Goal: Task Accomplishment & Management: Use online tool/utility

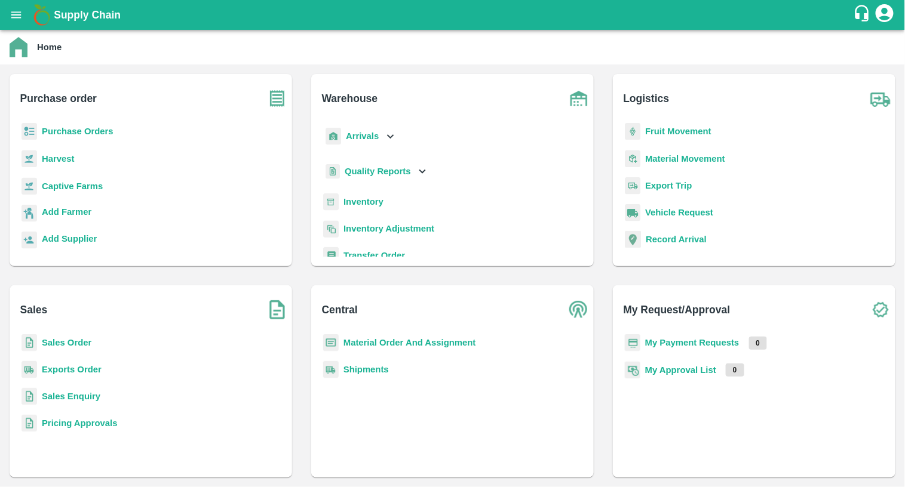
click at [70, 135] on b "Purchase Orders" at bounding box center [78, 132] width 72 height 10
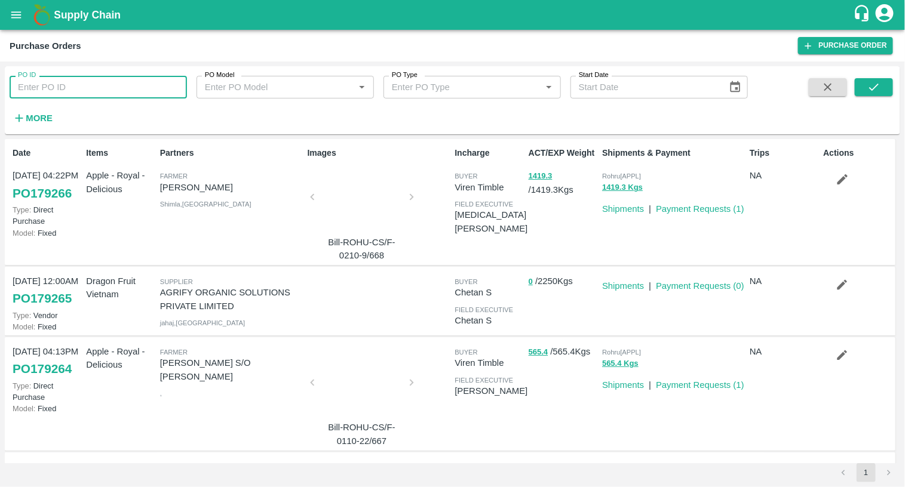
click at [89, 86] on input "PO ID" at bounding box center [98, 87] width 177 height 23
type input "167444"
click at [893, 83] on div "PO ID 167444 PO ID PO Model PO Model   * PO Type PO Type   * Start Date Start D…" at bounding box center [452, 100] width 895 height 59
click at [882, 85] on button "submit" at bounding box center [873, 87] width 38 height 18
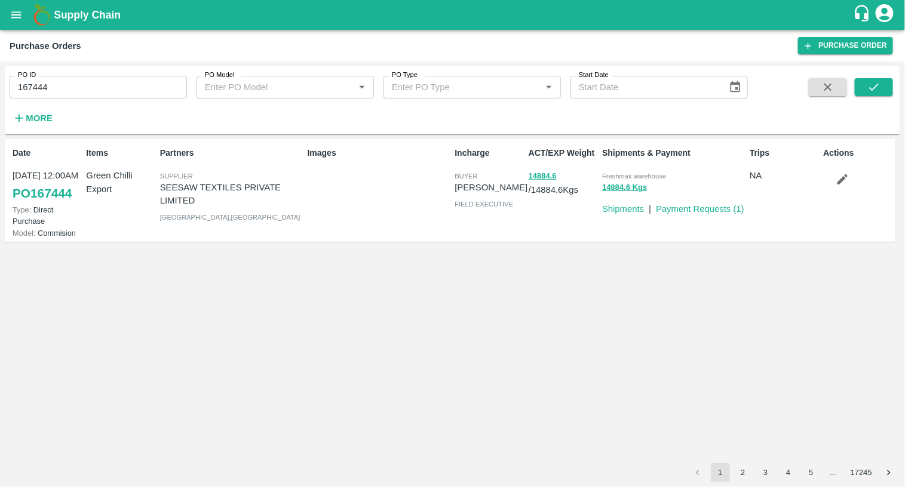
click at [47, 199] on link "PO 167444" at bounding box center [42, 193] width 59 height 21
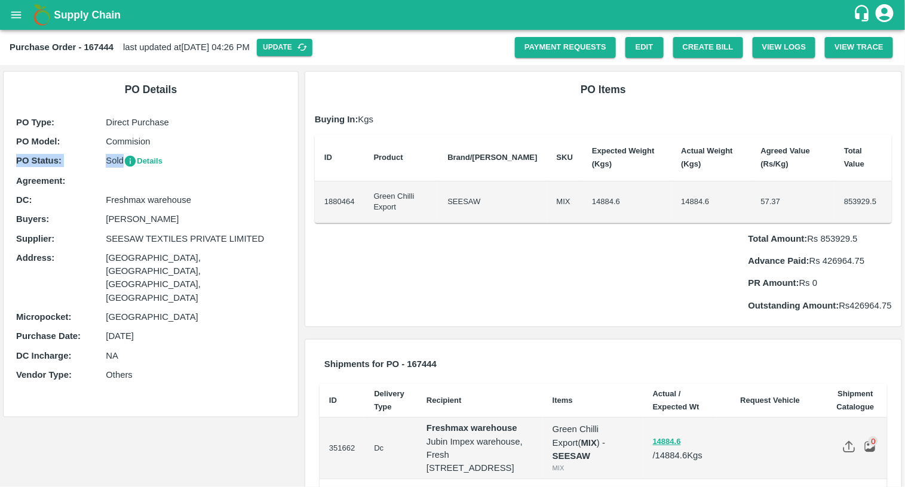
drag, startPoint x: 16, startPoint y: 162, endPoint x: 137, endPoint y: 164, distance: 121.8
click at [137, 164] on div "PO Status : Sold Details" at bounding box center [150, 161] width 269 height 14
click at [709, 40] on button "Create Bill" at bounding box center [708, 47] width 70 height 21
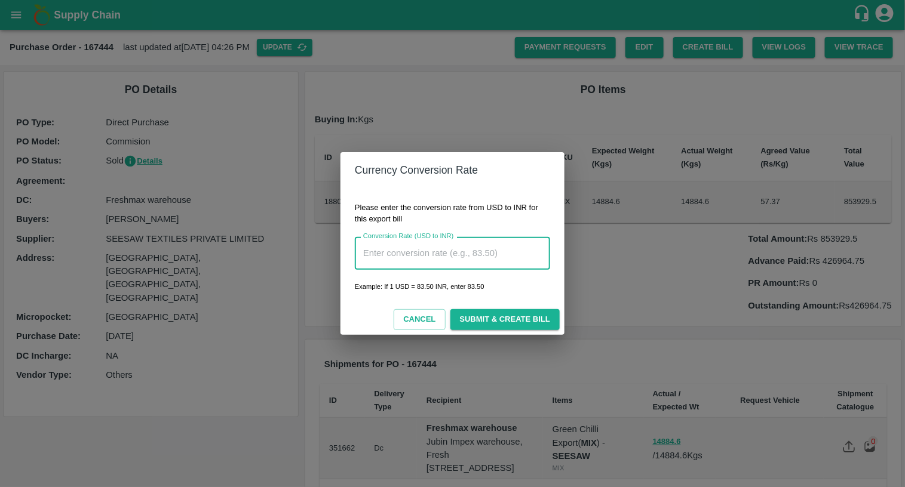
click at [497, 257] on input "Conversion Rate (USD to INR)" at bounding box center [452, 253] width 195 height 32
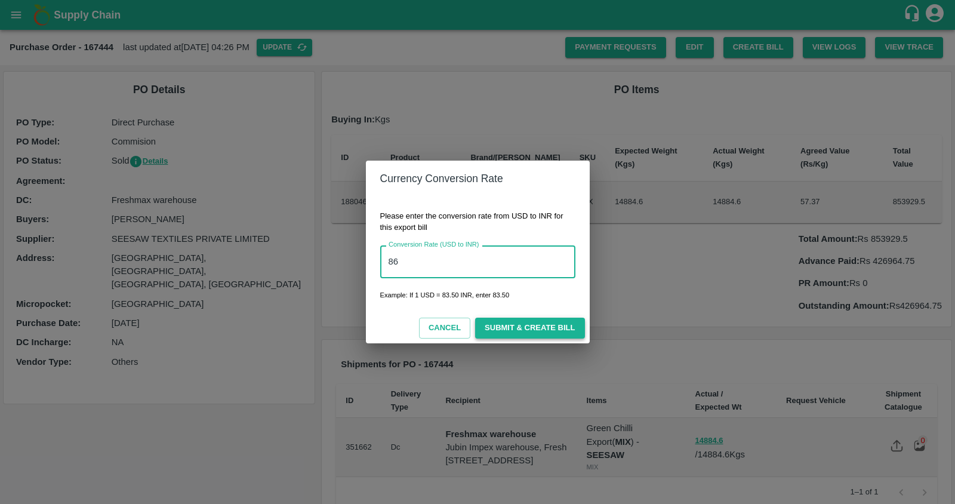
type input "86"
click at [558, 327] on button "Submit & Create Bill" at bounding box center [529, 328] width 109 height 21
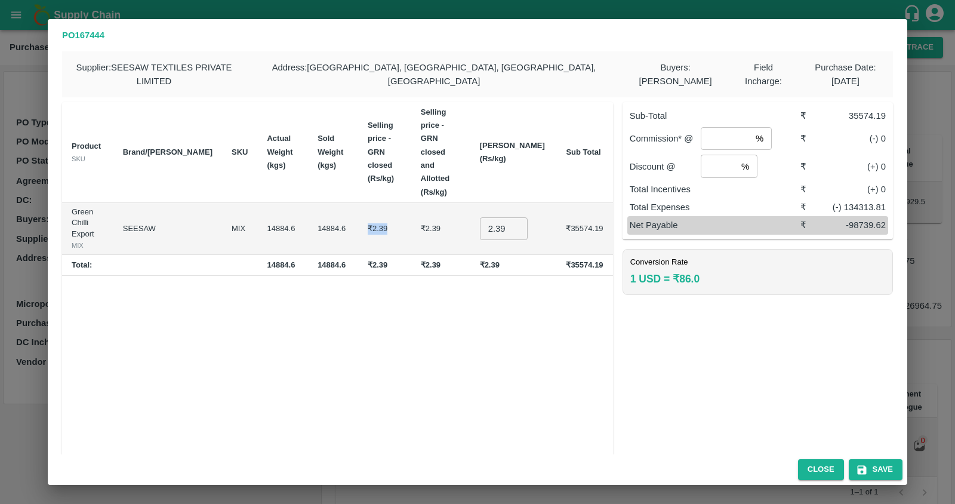
drag, startPoint x: 345, startPoint y: 159, endPoint x: 377, endPoint y: 159, distance: 31.6
click at [377, 203] on td "₹2.39" at bounding box center [384, 229] width 53 height 52
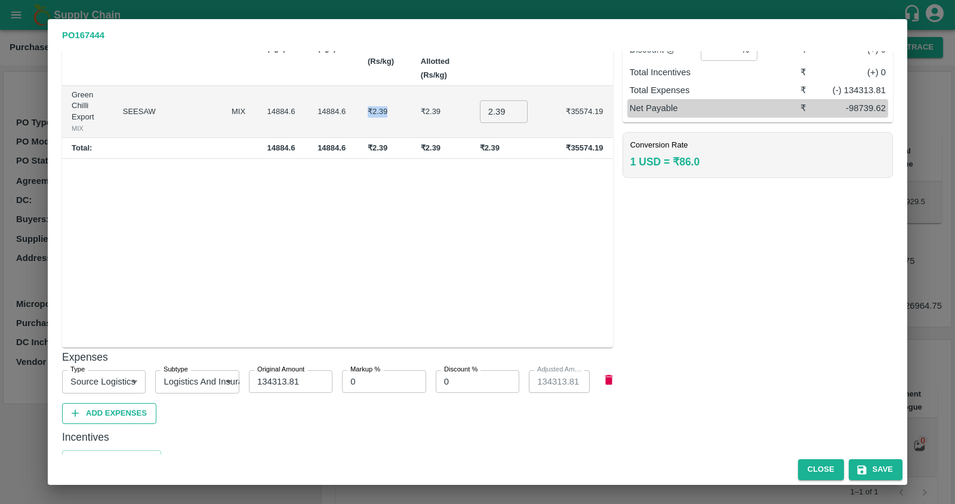
click at [118, 403] on button "Add Expenses" at bounding box center [109, 413] width 94 height 21
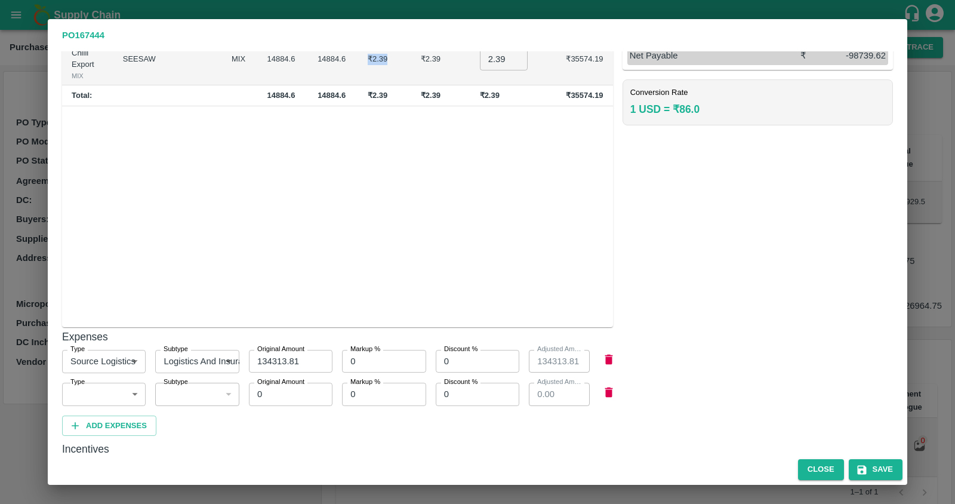
scroll to position [182, 0]
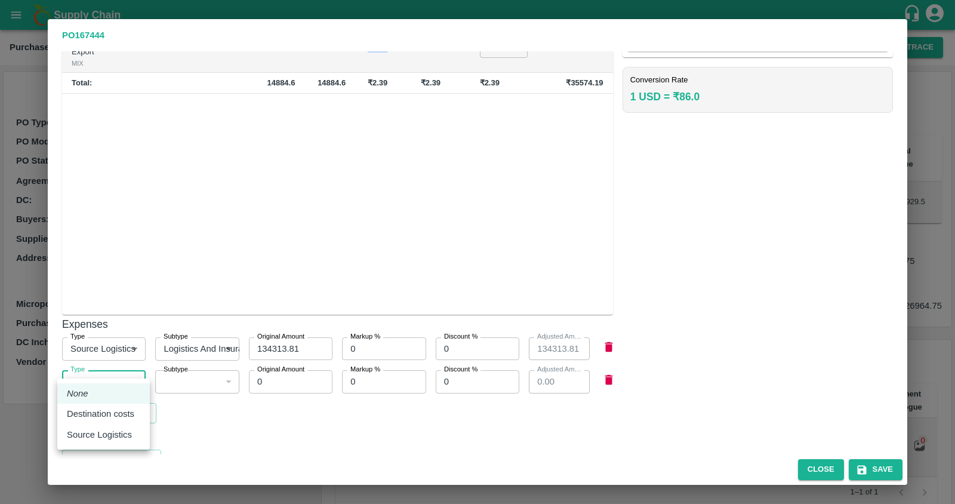
click at [118, 374] on body "Supply Chain Purchase Order - 167444 last updated at [DATE] 04:26 PM Update Pay…" at bounding box center [477, 252] width 955 height 504
click at [114, 410] on p "Destination costs" at bounding box center [100, 413] width 67 height 13
type input "2"
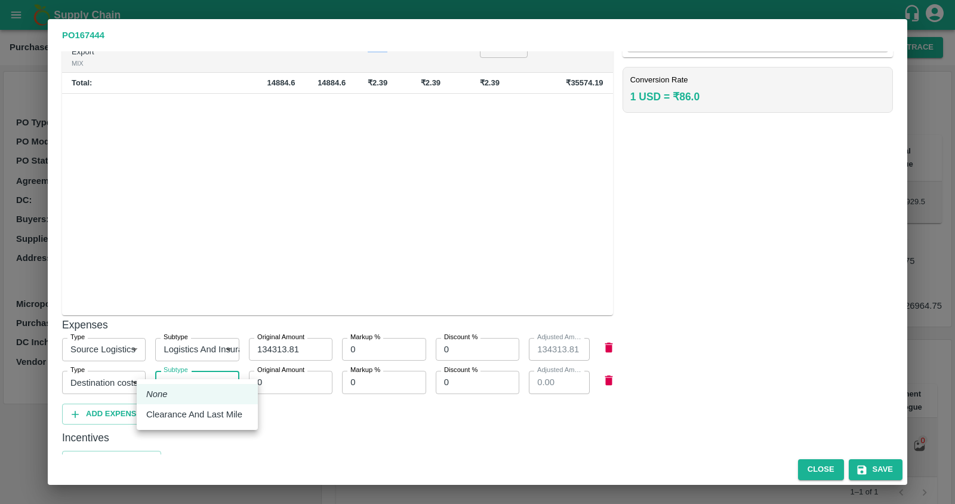
click at [182, 363] on body "Supply Chain Purchase Order - 167444 last updated at [DATE] 04:26 PM Update Pay…" at bounding box center [477, 252] width 955 height 504
click at [181, 414] on p "Clearance And Last Mile" at bounding box center [194, 414] width 96 height 13
type input "10"
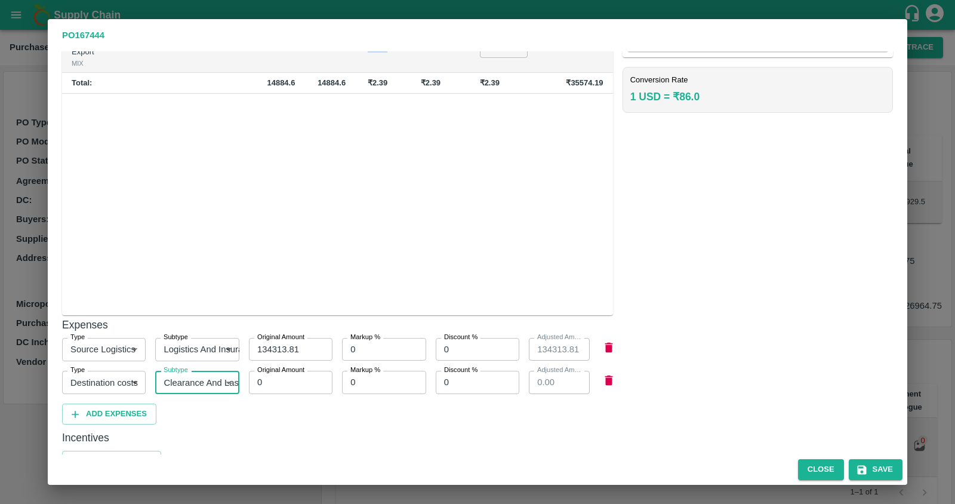
click at [282, 365] on label "Original Amount" at bounding box center [280, 370] width 47 height 10
click at [282, 371] on input "0" at bounding box center [291, 382] width 84 height 23
drag, startPoint x: 282, startPoint y: 374, endPoint x: 244, endPoint y: 369, distance: 38.5
click at [244, 369] on div "Original Amount 0 Original Amount" at bounding box center [285, 377] width 93 height 33
type input "02"
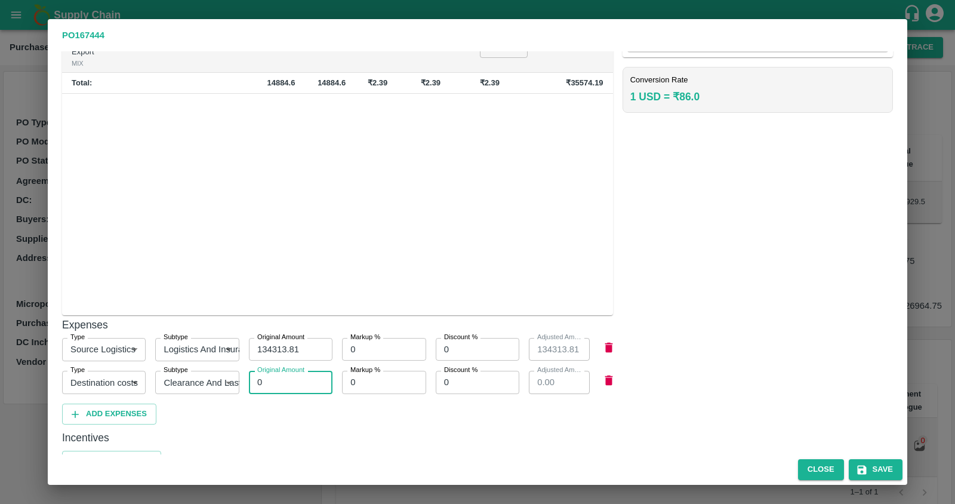
type input "2.00"
type input "021"
type input "21.00"
type input "0212"
type input "212.00"
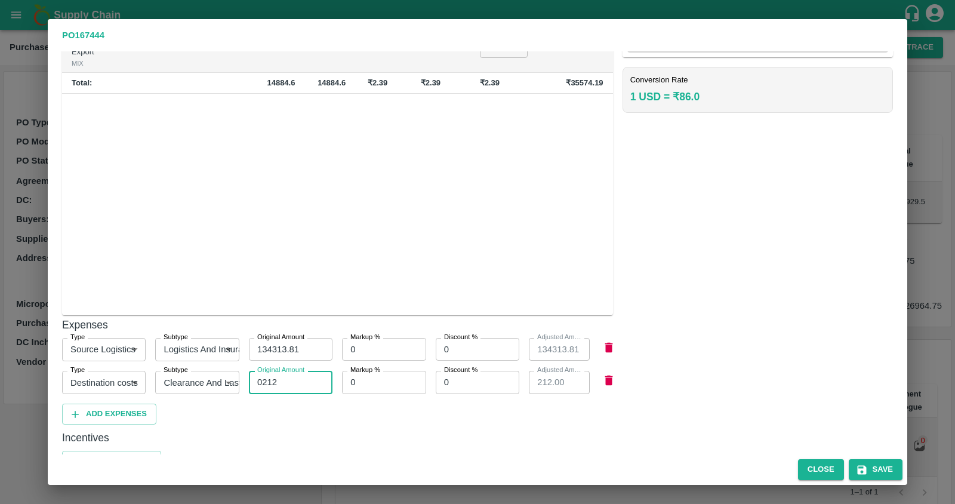
type input "02121"
type input "2121.00"
type input "021212"
type input "21212.00"
type input "021212"
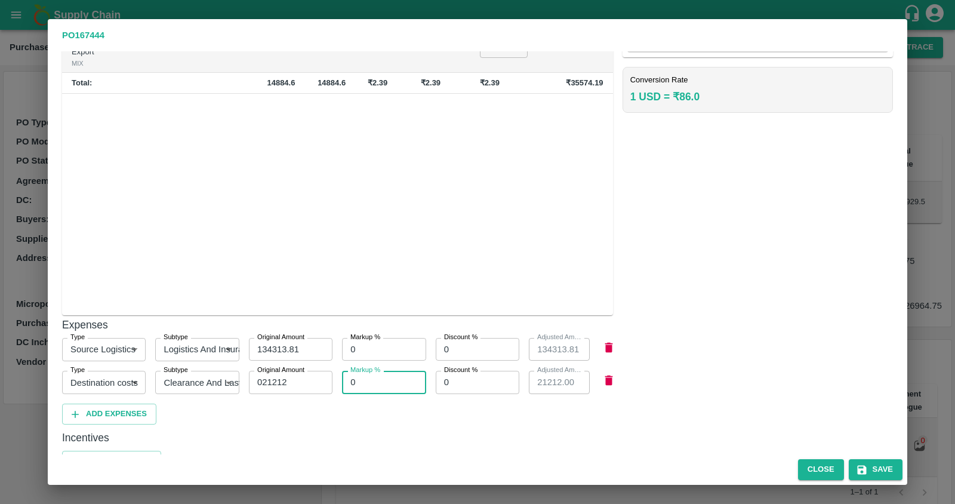
click at [385, 371] on input "0" at bounding box center [384, 382] width 84 height 23
type input "10"
type input "23333.20"
type input "10"
click at [486, 371] on input "0" at bounding box center [478, 382] width 84 height 23
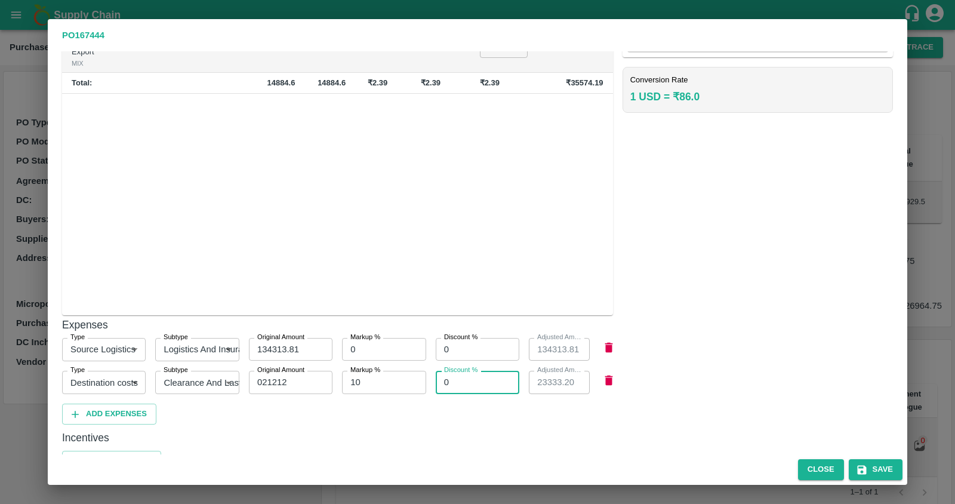
type input "05"
type input "22272.60"
type input "05"
click at [103, 451] on button "Add Incentives" at bounding box center [111, 461] width 99 height 21
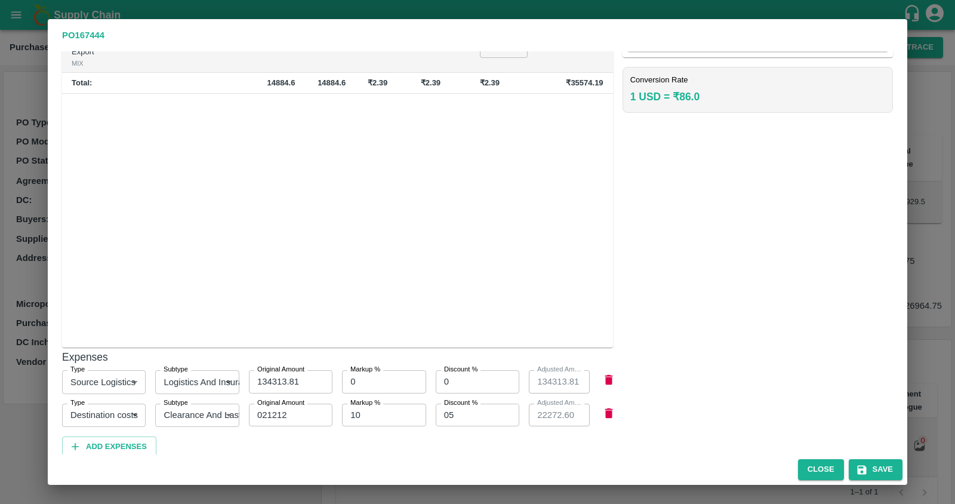
scroll to position [248, 0]
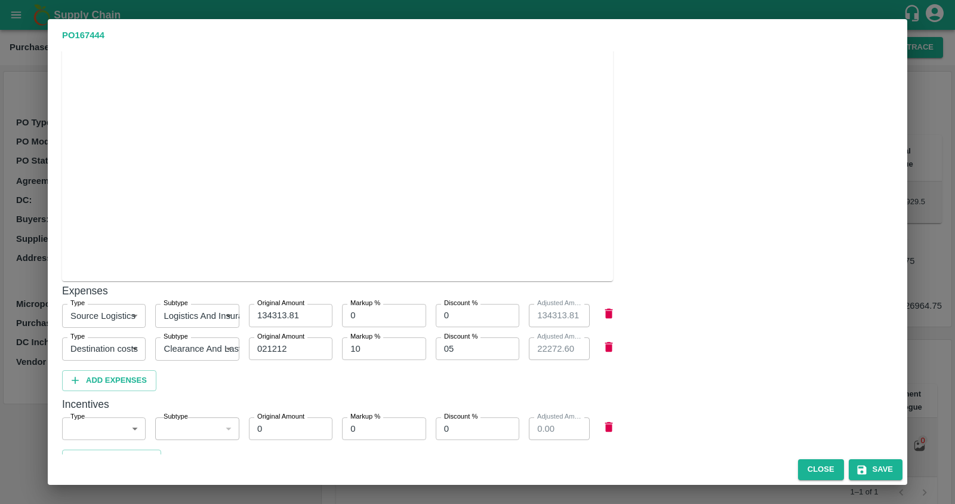
click at [119, 414] on body "Supply Chain Purchase Order - 167444 last updated at [DATE] 04:26 PM Update Pay…" at bounding box center [477, 252] width 955 height 504
click at [109, 459] on p "Subsidies" at bounding box center [91, 460] width 38 height 13
type input "1"
click at [204, 407] on body "Supply Chain Purchase Order - 167444 last updated at [DATE] 04:26 PM Update Pay…" at bounding box center [477, 252] width 955 height 504
click at [204, 459] on div "RODTEP" at bounding box center [186, 460] width 43 height 13
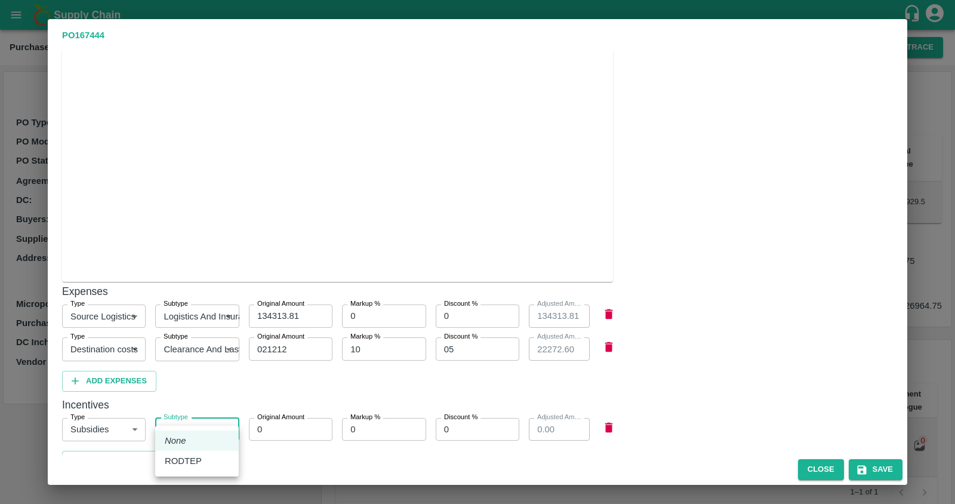
type input "1"
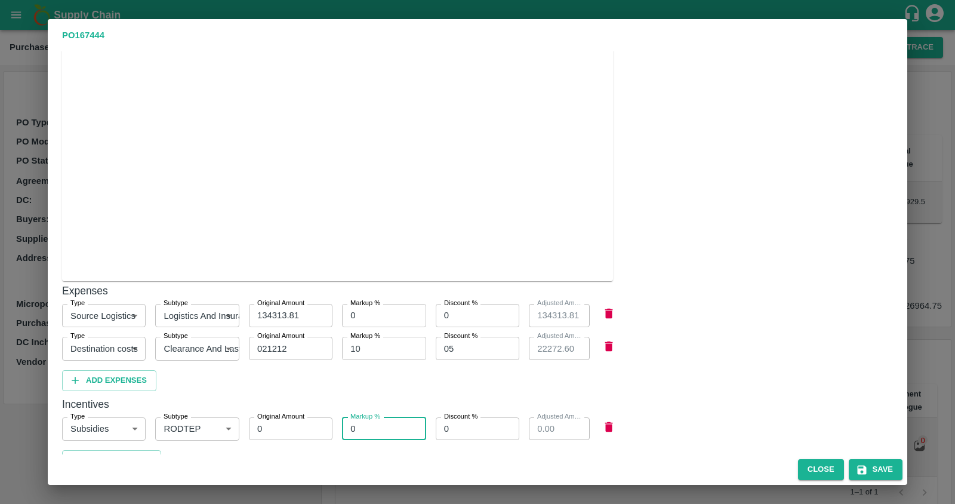
click at [373, 417] on input "0" at bounding box center [384, 428] width 84 height 23
type input "05"
drag, startPoint x: 304, startPoint y: 416, endPoint x: 210, endPoint y: 411, distance: 93.8
click at [210, 411] on div "Type Subsidies 1 Type Subtype RODTEP 1 Subtype Original Amount 0 Original Amoun…" at bounding box center [333, 424] width 561 height 33
type input "1"
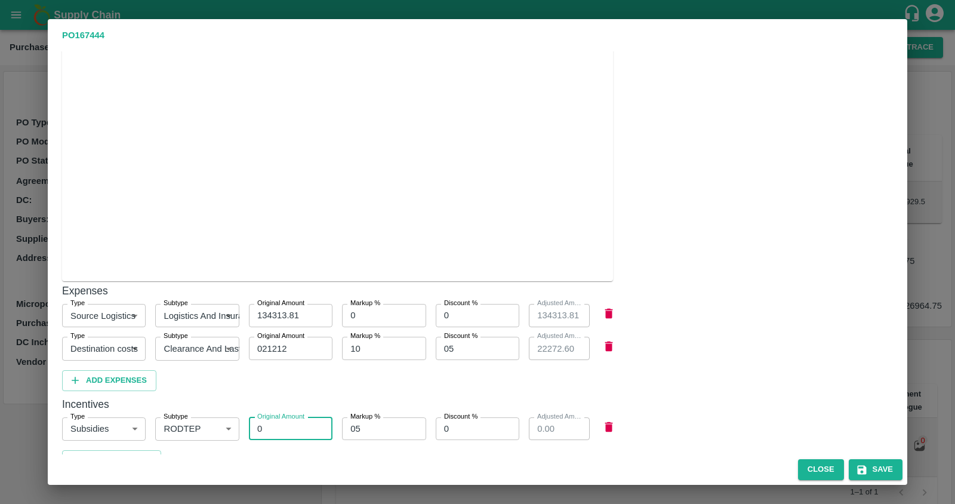
type input "1.05"
type input "10"
type input "10.50"
type input "100"
type input "105.00"
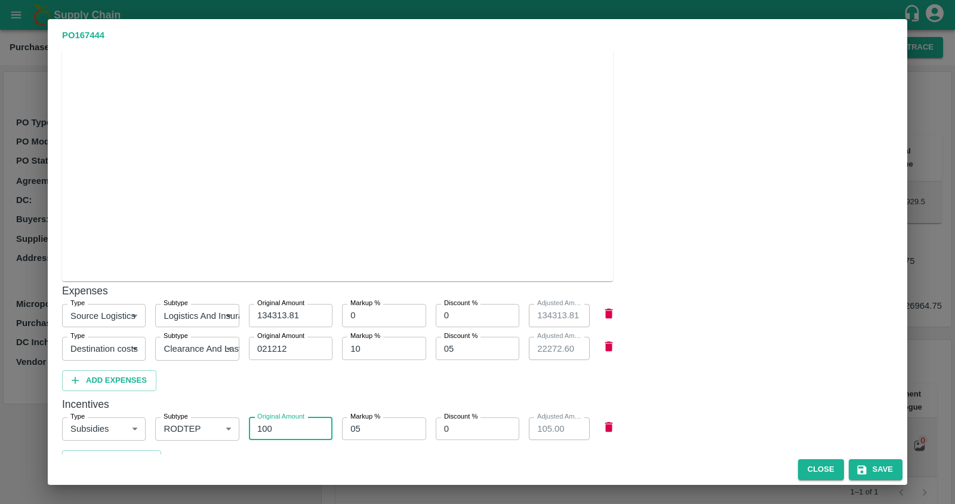
type input "1000"
type input "1050.00"
type input "10000"
type input "10500.00"
type input "10000"
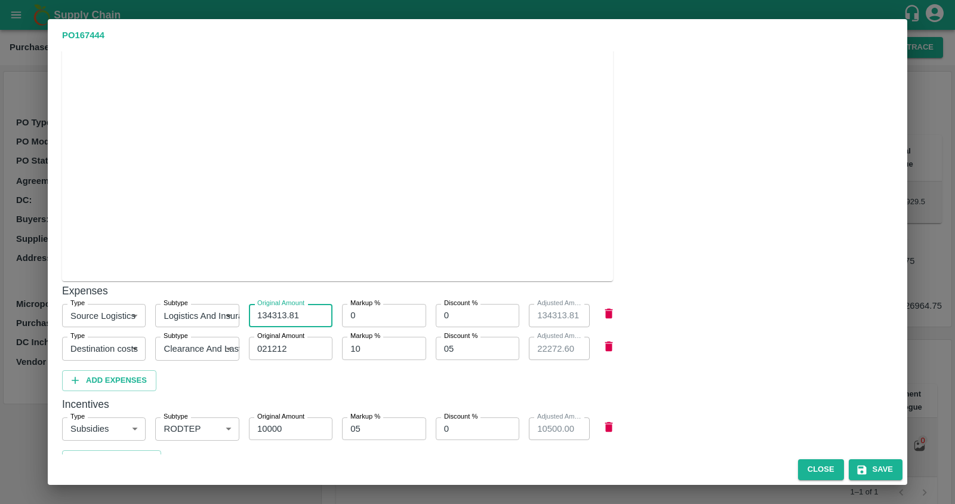
drag, startPoint x: 254, startPoint y: 300, endPoint x: 306, endPoint y: 306, distance: 52.3
click at [307, 306] on input "134313.81" at bounding box center [291, 315] width 84 height 23
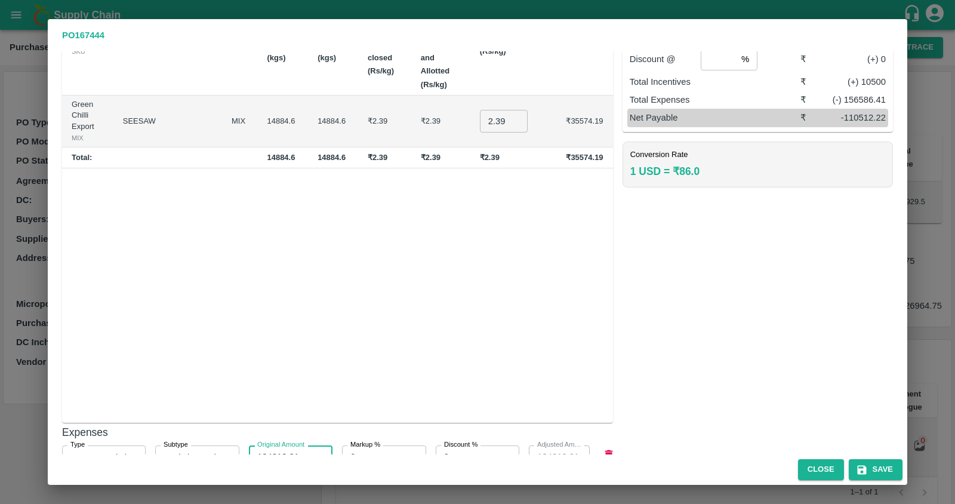
scroll to position [0, 0]
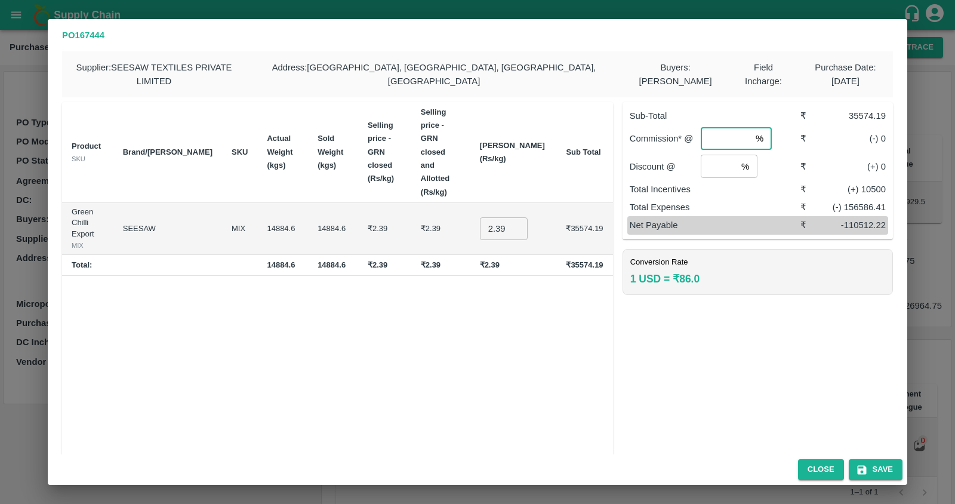
click at [716, 127] on input "number" at bounding box center [726, 138] width 50 height 23
type input "6"
drag, startPoint x: 835, startPoint y: 214, endPoint x: 883, endPoint y: 207, distance: 48.3
click at [883, 219] on div "-112646.67" at bounding box center [854, 225] width 64 height 13
click at [818, 468] on button "Close" at bounding box center [821, 469] width 46 height 21
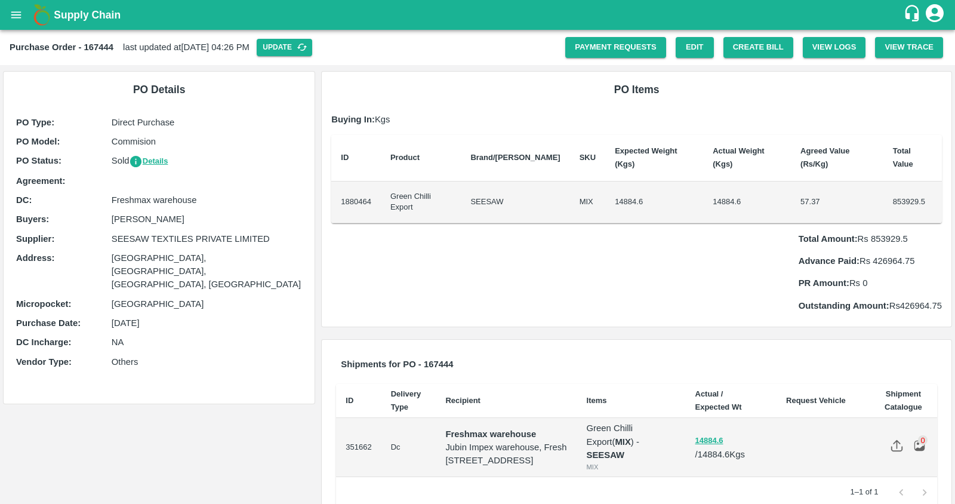
click at [746, 35] on div "Create Bill" at bounding box center [753, 42] width 79 height 30
click at [742, 51] on button "Create Bill" at bounding box center [759, 47] width 70 height 21
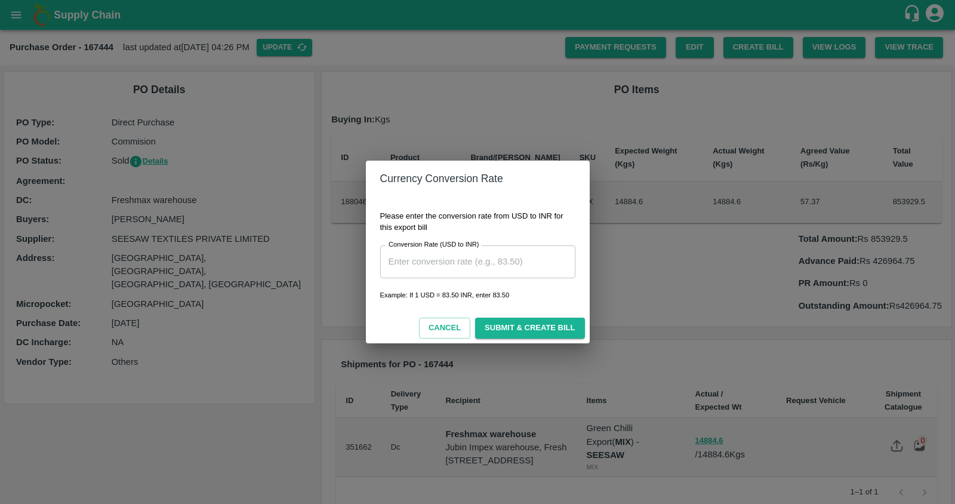
click at [490, 271] on input "Conversion Rate (USD to INR)" at bounding box center [477, 261] width 195 height 32
type input "100"
click at [519, 321] on button "Submit & Create Bill" at bounding box center [529, 328] width 109 height 21
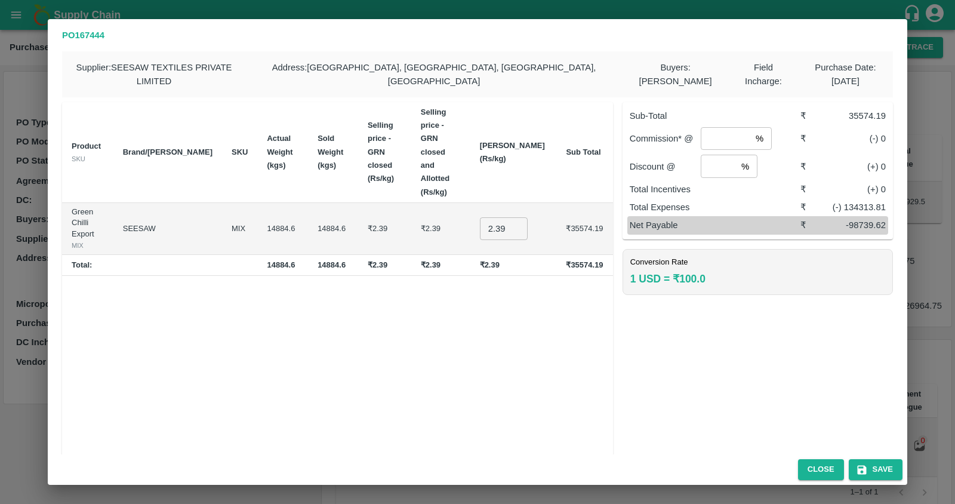
scroll to position [117, 0]
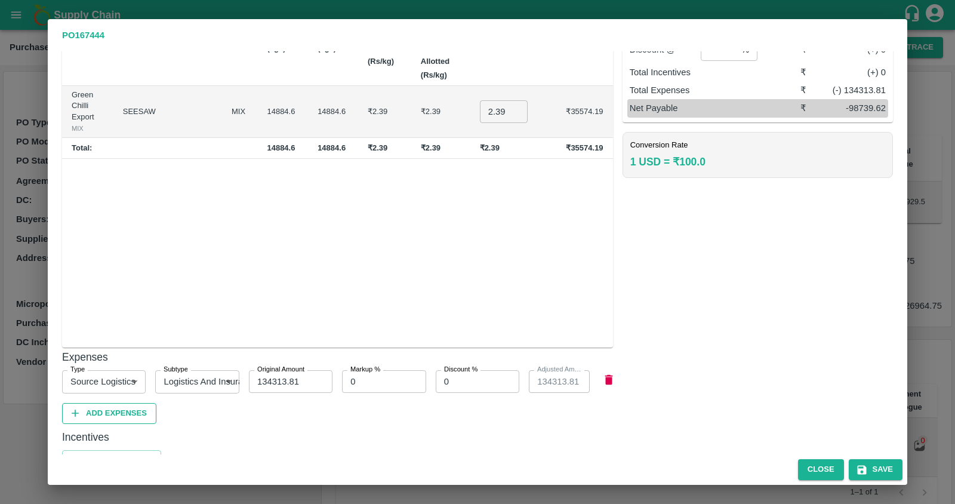
click at [105, 403] on button "Add Expenses" at bounding box center [109, 413] width 94 height 21
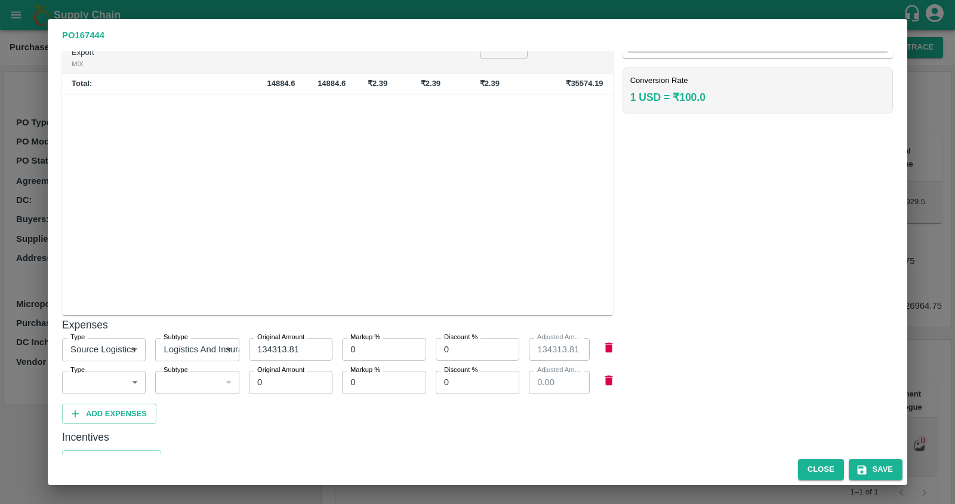
scroll to position [182, 0]
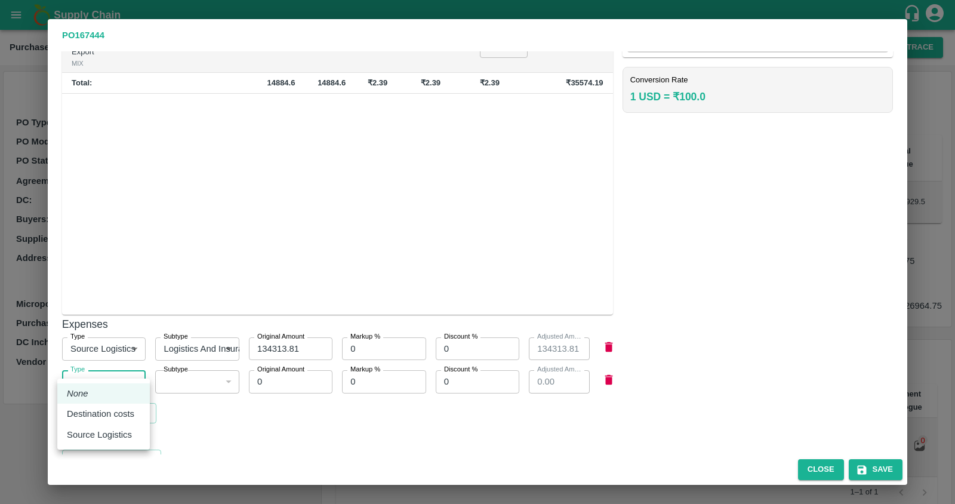
click at [98, 364] on body "Supply Chain Purchase Order - 167444 last updated at [DATE] 04:26 PM Update Pay…" at bounding box center [477, 252] width 955 height 504
click at [96, 415] on p "Destination costs" at bounding box center [100, 413] width 67 height 13
type input "2"
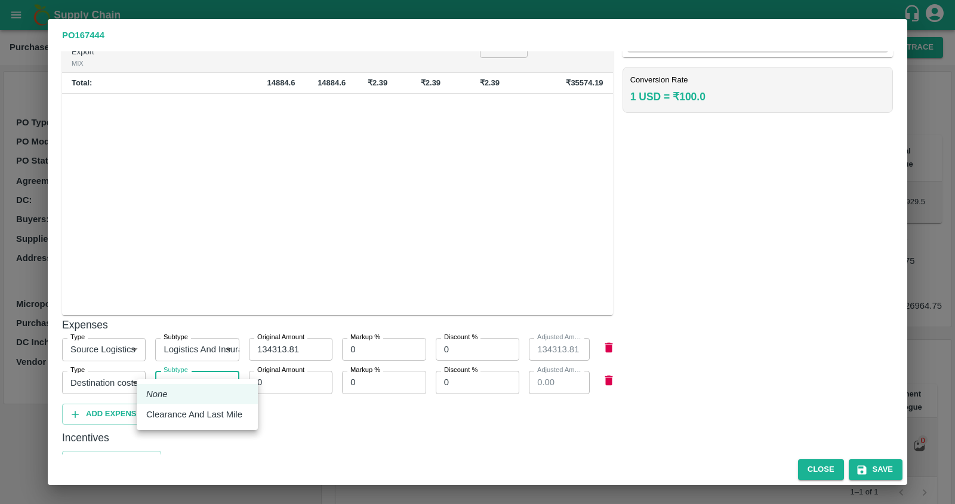
click at [181, 371] on body "Supply Chain Purchase Order - 167444 last updated at [DATE] 04:26 PM Update Pay…" at bounding box center [477, 252] width 955 height 504
click at [184, 417] on p "Clearance And Last Mile" at bounding box center [194, 414] width 96 height 13
type input "10"
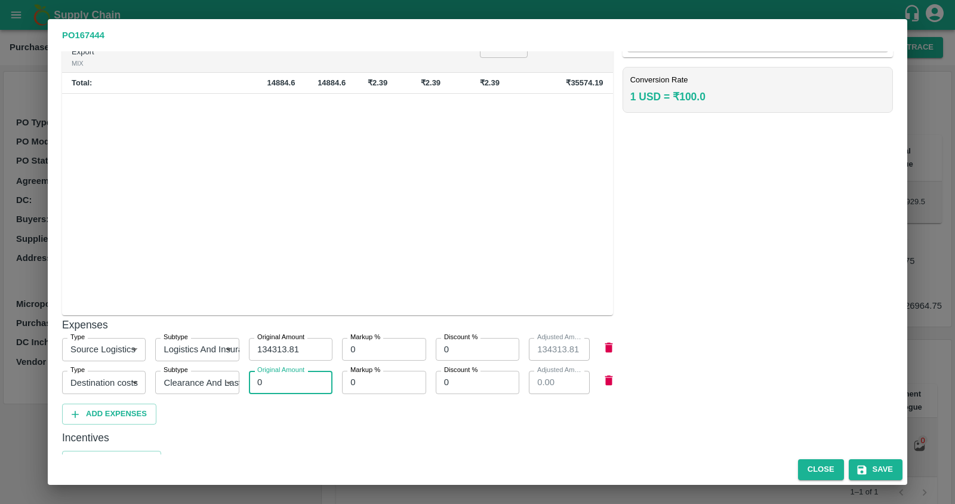
drag, startPoint x: 277, startPoint y: 369, endPoint x: 238, endPoint y: 369, distance: 39.4
click at [238, 369] on div "Type Destination costs 2 Type Subtype Clearance And Last Mile 10 Subtype Origin…" at bounding box center [333, 377] width 561 height 33
click at [385, 374] on input "0" at bounding box center [384, 382] width 84 height 23
drag, startPoint x: 385, startPoint y: 329, endPoint x: 334, endPoint y: 328, distance: 50.8
click at [334, 328] on div "Markup % 0 Markup %" at bounding box center [379, 344] width 93 height 33
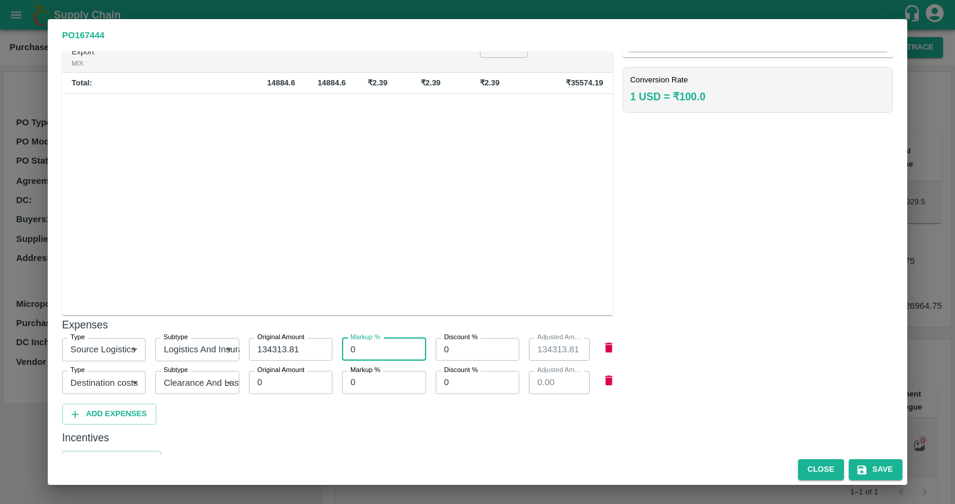
type input "10"
type input "147745.19"
type input "150"
type input "335784.53"
type input "15"
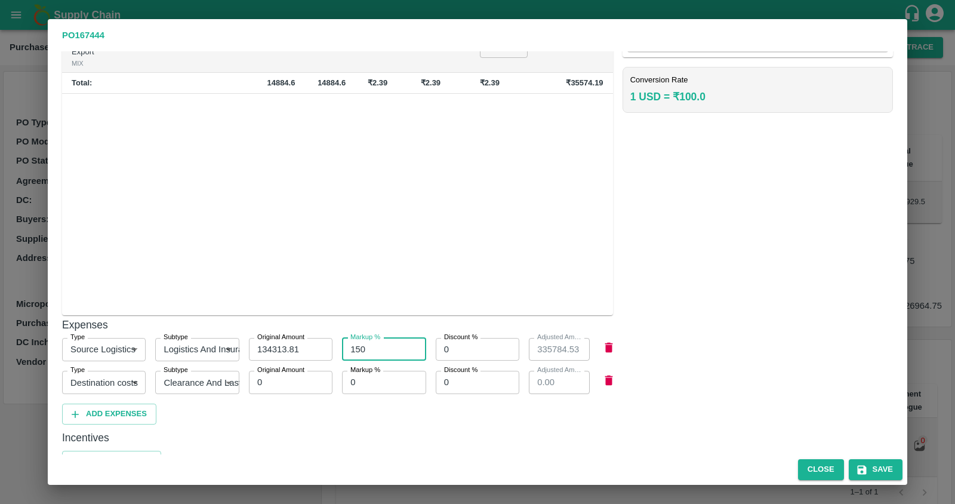
type input "154460.88"
type input "15"
click at [136, 404] on button "Add Expenses" at bounding box center [109, 414] width 94 height 21
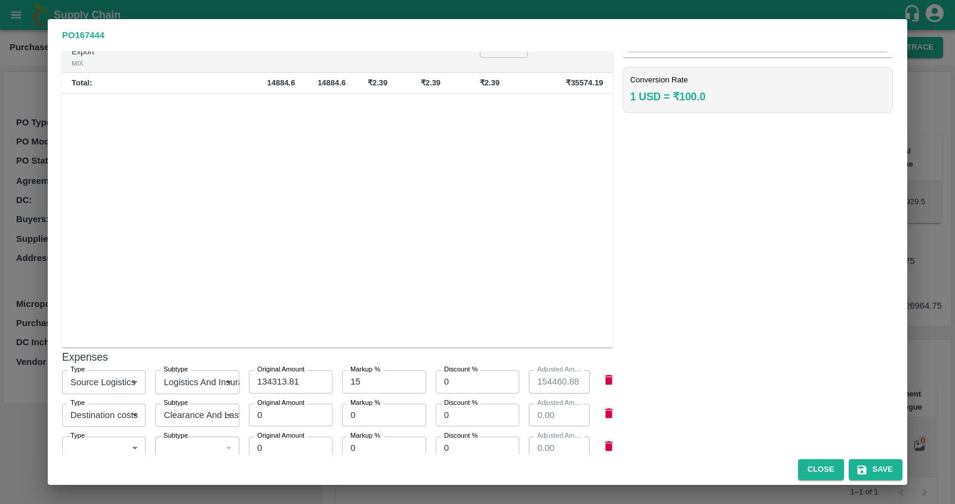
scroll to position [248, 0]
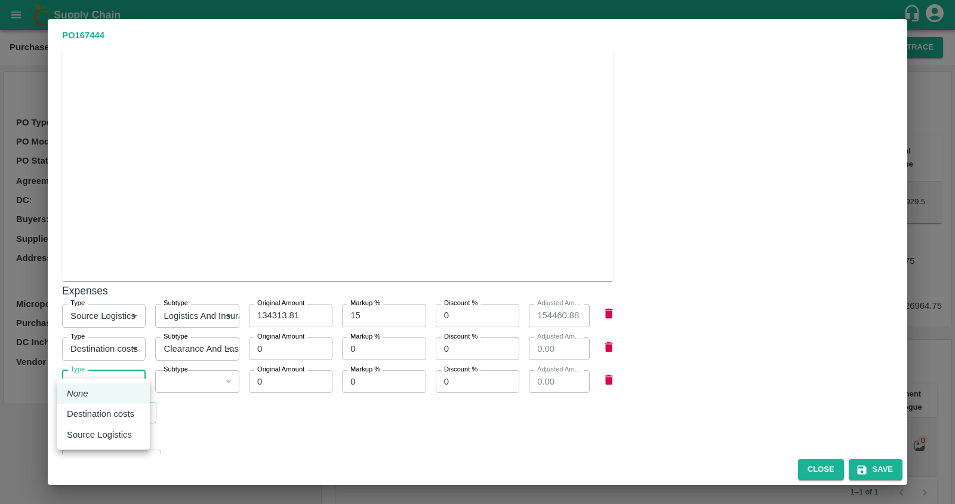
click at [89, 364] on body "Supply Chain Purchase Order - 167444 last updated at [DATE] 04:26 PM Update Pay…" at bounding box center [477, 252] width 955 height 504
click at [262, 444] on div at bounding box center [477, 252] width 955 height 504
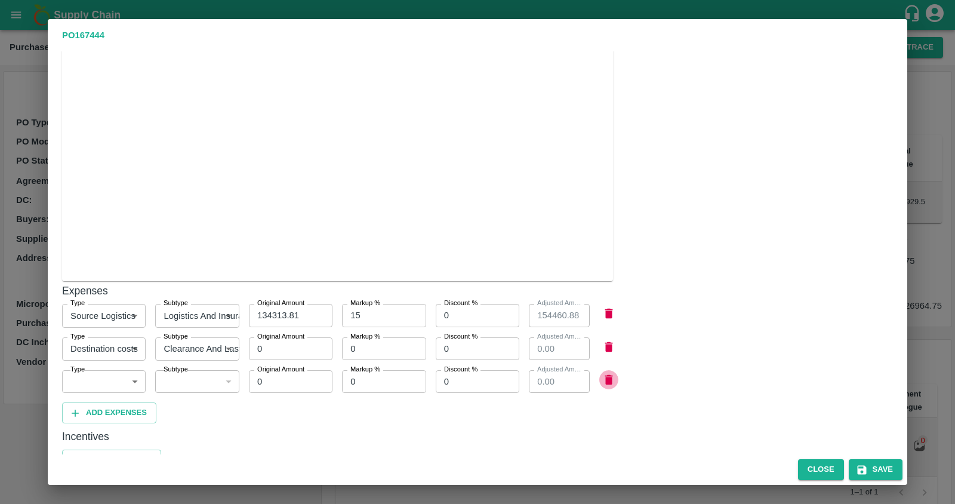
click at [602, 373] on icon "button" at bounding box center [608, 379] width 13 height 13
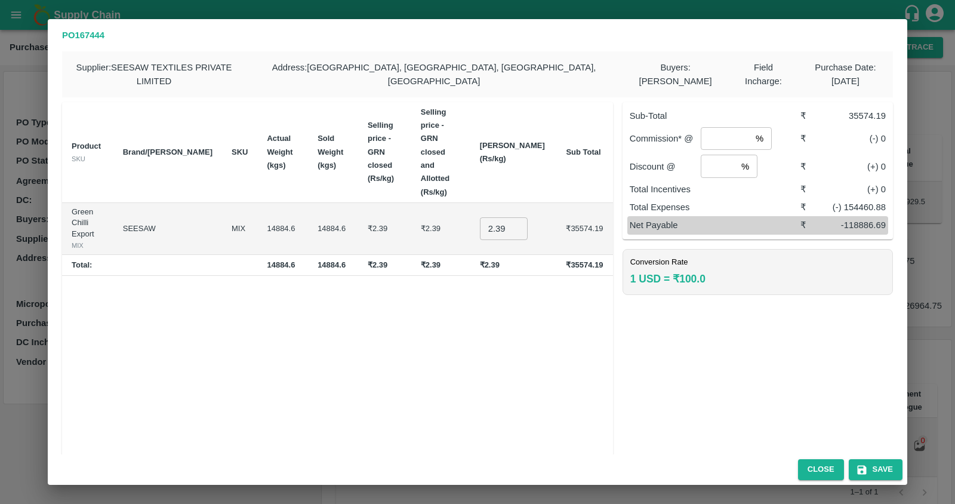
scroll to position [183, 0]
